Goal: Task Accomplishment & Management: Use online tool/utility

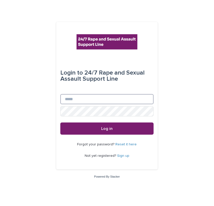
click at [74, 98] on input "Email" at bounding box center [106, 99] width 93 height 10
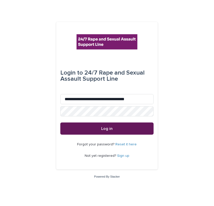
click at [123, 128] on button "Log in" at bounding box center [106, 128] width 93 height 12
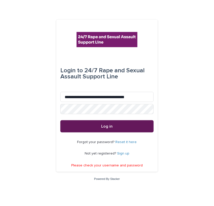
click at [107, 125] on span "Log in" at bounding box center [106, 126] width 11 height 4
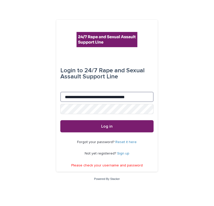
click at [79, 97] on input "**********" at bounding box center [106, 97] width 93 height 10
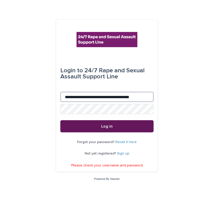
type input "**********"
click at [107, 125] on span "Log in" at bounding box center [106, 126] width 11 height 4
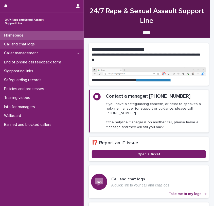
click at [28, 47] on div "Call and chat logs" at bounding box center [42, 44] width 84 height 9
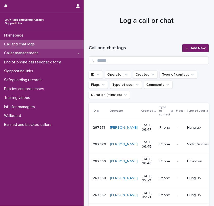
click at [29, 53] on p "Caller management" at bounding box center [22, 53] width 40 height 5
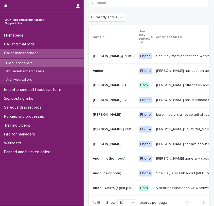
scroll to position [73, 0]
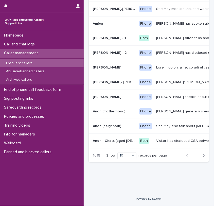
click at [202, 157] on icon "button" at bounding box center [203, 155] width 2 height 5
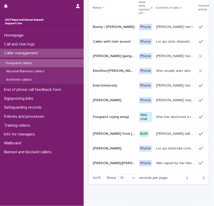
scroll to position [77, 0]
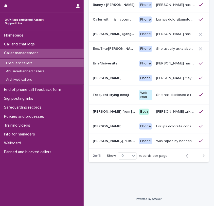
click at [203, 155] on icon "button" at bounding box center [204, 155] width 2 height 3
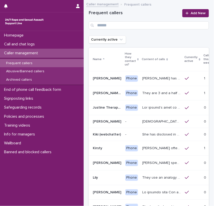
click at [34, 172] on div "Homepage Call and chat logs Caller management Frequent callers Abusive/Banned c…" at bounding box center [42, 118] width 84 height 175
